Goal: Task Accomplishment & Management: Use online tool/utility

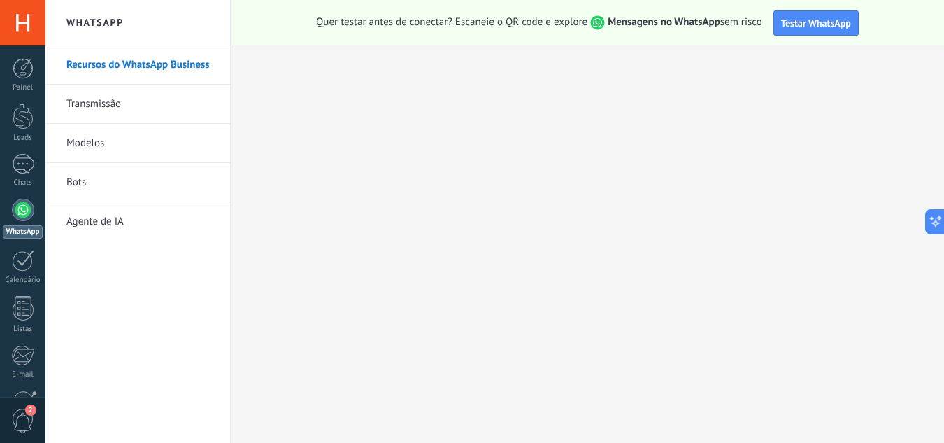
click at [115, 104] on link "Transmissão" at bounding box center [141, 104] width 150 height 39
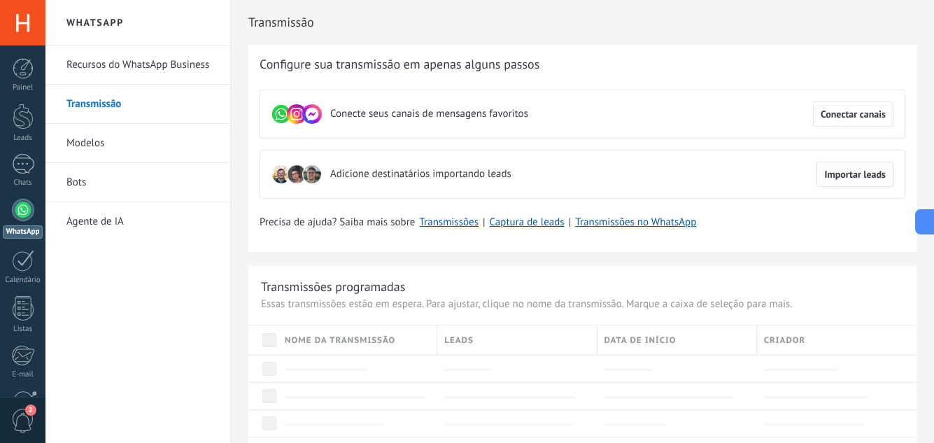
click at [850, 173] on span "Importar leads" at bounding box center [855, 174] width 62 height 10
